Goal: Contribute content: Contribute content

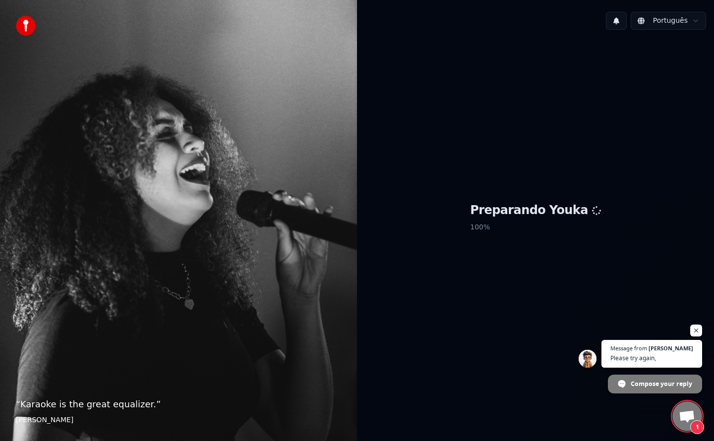
scroll to position [1497, 0]
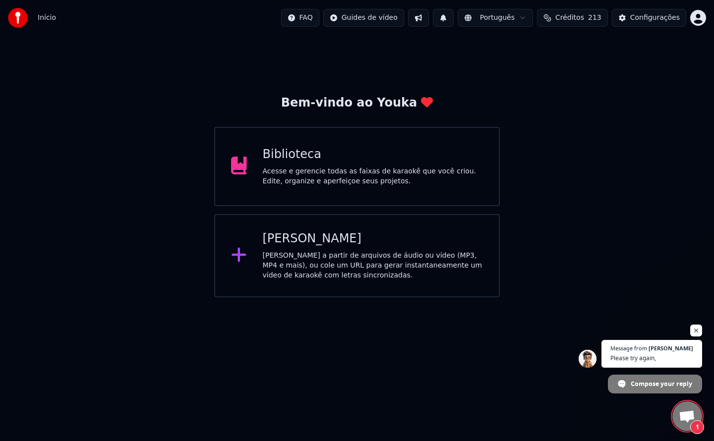
click at [692, 427] on span "1" at bounding box center [697, 428] width 14 height 14
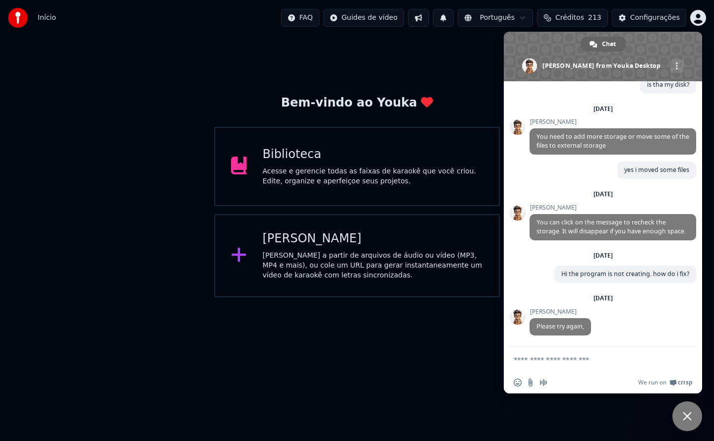
click at [345, 180] on div "Acesse e gerencie todas as faixas de karaokê que você criou. Edite, organize e …" at bounding box center [373, 177] width 221 height 20
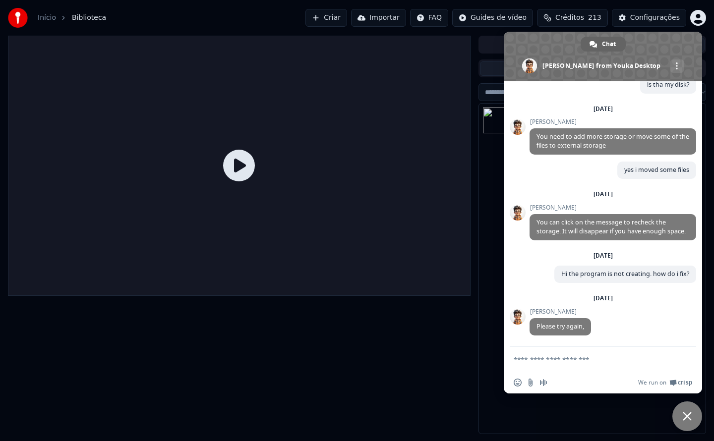
click at [498, 403] on div "A MENINA DOS MEUS OLHOS [PERSON_NAME]" at bounding box center [592, 269] width 227 height 330
click at [688, 419] on span "Close chat" at bounding box center [687, 416] width 9 height 9
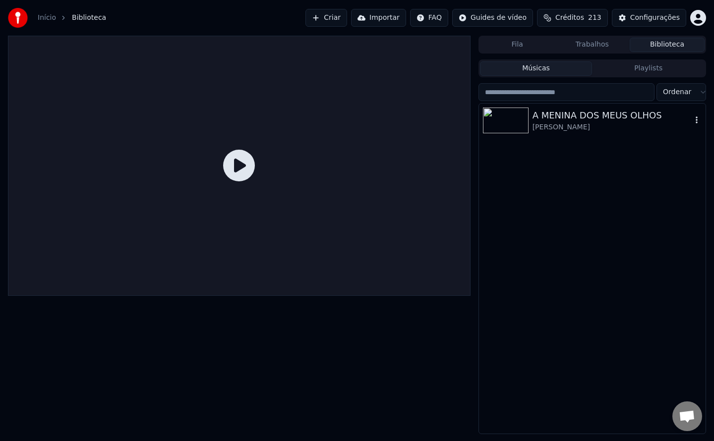
click at [572, 131] on div "[PERSON_NAME]" at bounding box center [612, 128] width 159 height 10
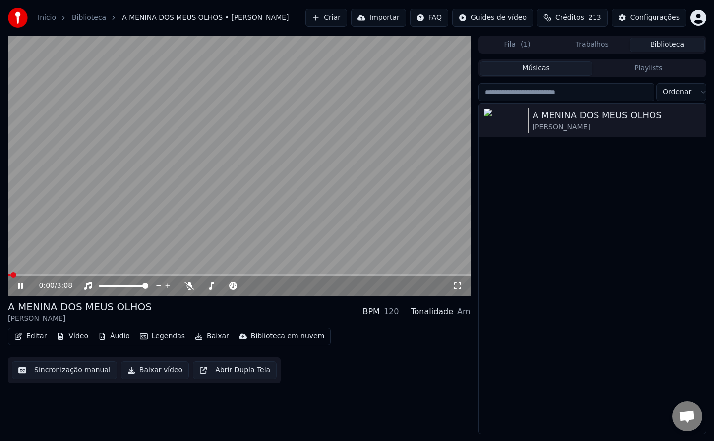
click at [100, 190] on video at bounding box center [239, 166] width 463 height 260
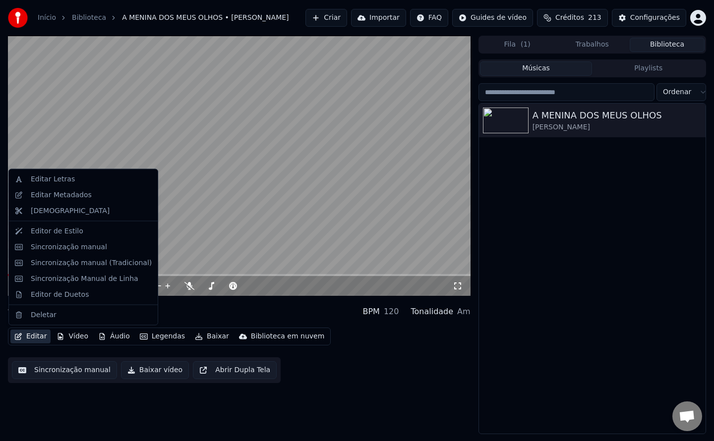
click at [31, 338] on button "Editar" at bounding box center [30, 337] width 40 height 14
click at [69, 197] on div "Editar Metadados" at bounding box center [61, 195] width 61 height 10
click at [24, 337] on button "Editar" at bounding box center [30, 337] width 40 height 14
click at [82, 193] on div "Editar Metadados" at bounding box center [61, 195] width 61 height 10
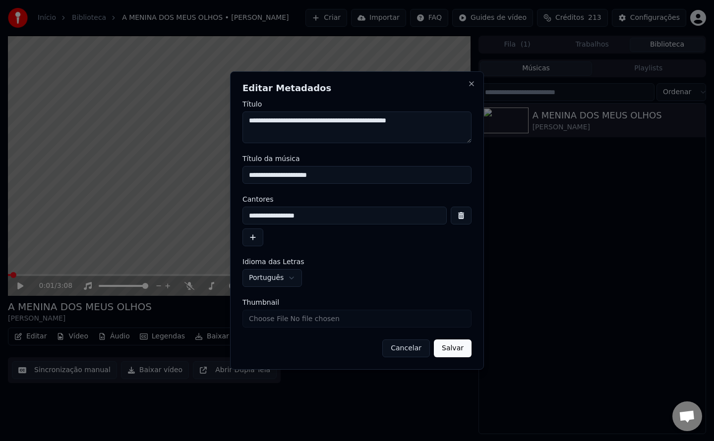
click at [419, 352] on button "Cancelar" at bounding box center [406, 349] width 48 height 18
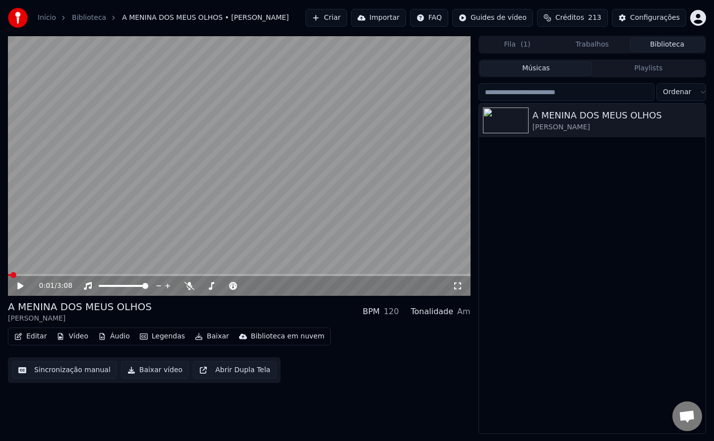
click at [347, 22] on button "Criar" at bounding box center [327, 18] width 42 height 18
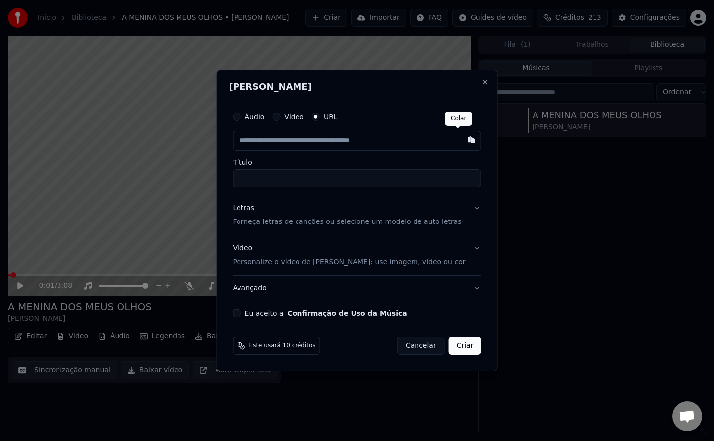
click at [461, 141] on button "button" at bounding box center [471, 140] width 20 height 18
type input "**********"
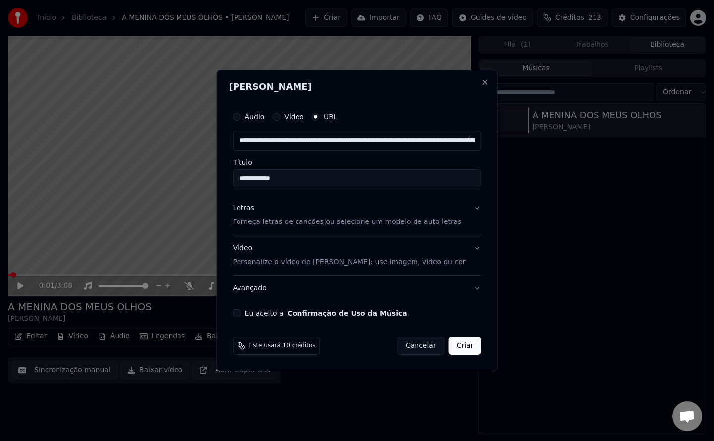
click at [255, 180] on input "**********" at bounding box center [357, 179] width 249 height 18
type input "**********"
click at [452, 344] on button "Criar" at bounding box center [465, 346] width 33 height 18
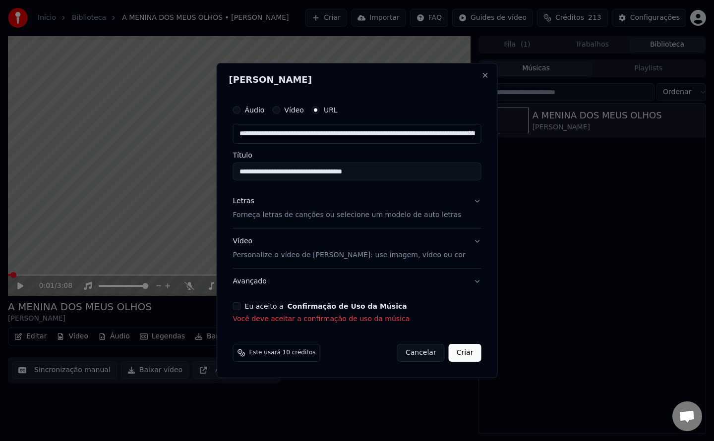
click at [241, 310] on button "Eu aceito a Confirmação de Uso da Música" at bounding box center [237, 307] width 8 height 8
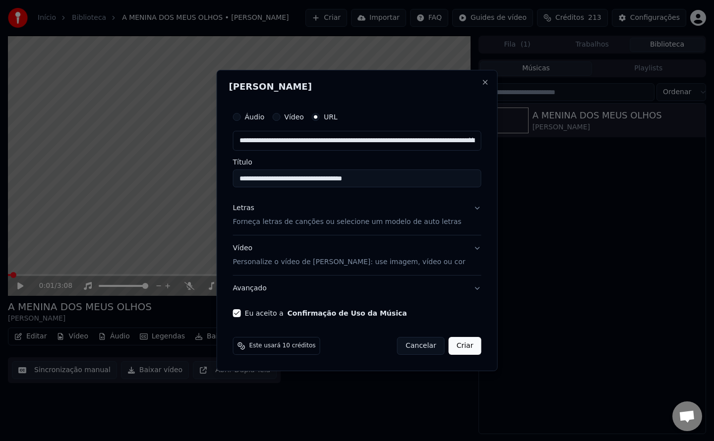
click at [449, 350] on button "Criar" at bounding box center [465, 346] width 33 height 18
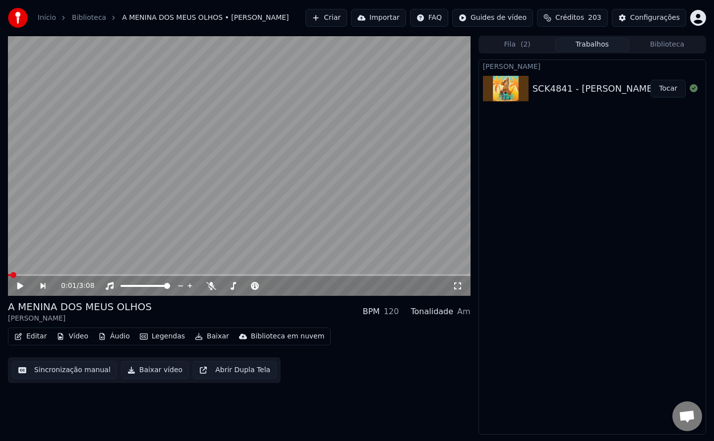
click at [565, 188] on div "[PERSON_NAME] SCK4841 - [PERSON_NAME] - [PERSON_NAME]" at bounding box center [593, 247] width 228 height 375
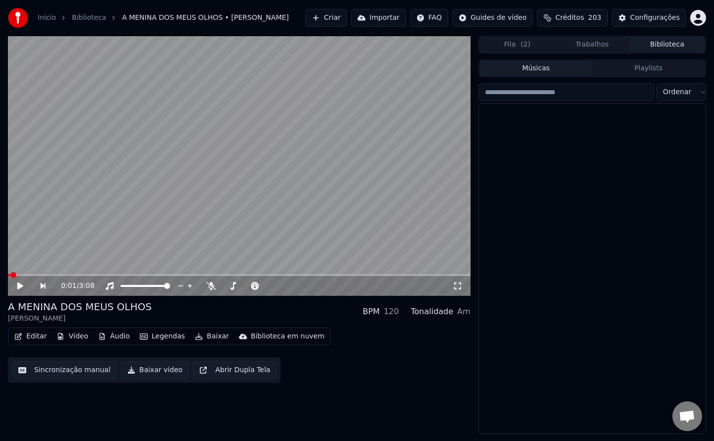
click at [671, 46] on button "Biblioteca" at bounding box center [667, 45] width 75 height 14
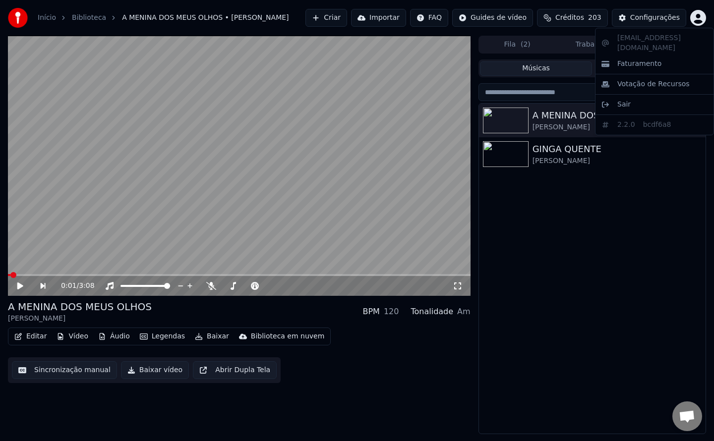
click at [695, 20] on html "Início Biblioteca A MENINA DOS MEUS OLHOS • [PERSON_NAME] Importar FAQ Guides d…" at bounding box center [357, 220] width 714 height 441
click at [648, 62] on div "Faturamento" at bounding box center [655, 64] width 114 height 16
click at [699, 16] on html "Início Biblioteca A MENINA DOS MEUS OLHOS • [PERSON_NAME] Importar FAQ Guides d…" at bounding box center [357, 220] width 714 height 441
